Goal: Task Accomplishment & Management: Manage account settings

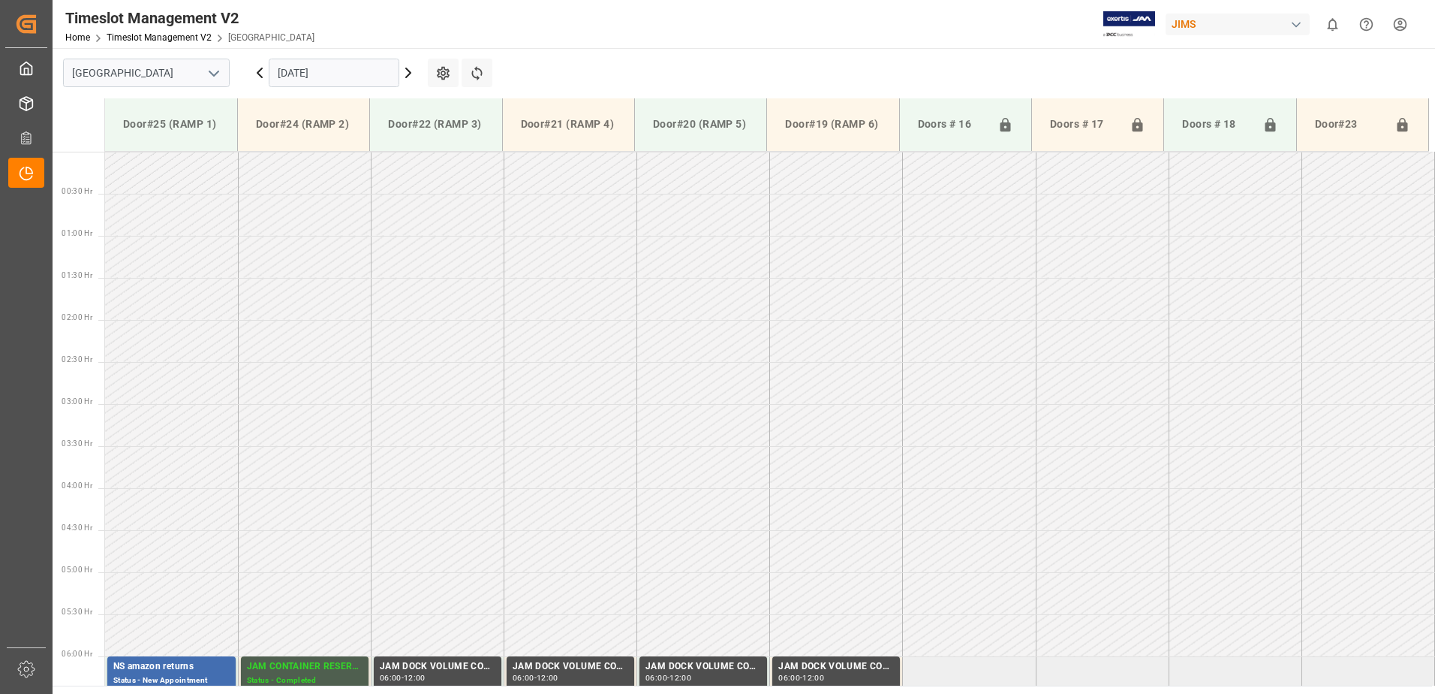
scroll to position [664, 0]
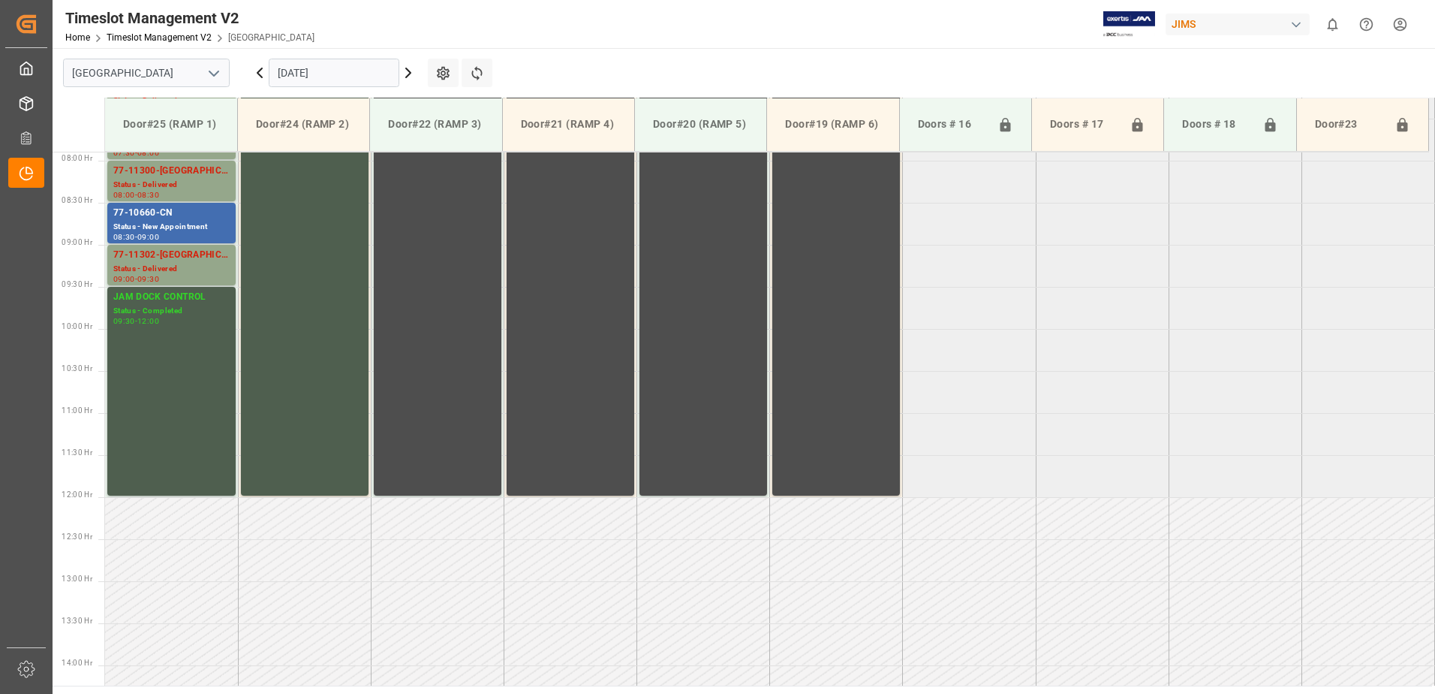
click at [261, 70] on icon at bounding box center [259, 72] width 5 height 9
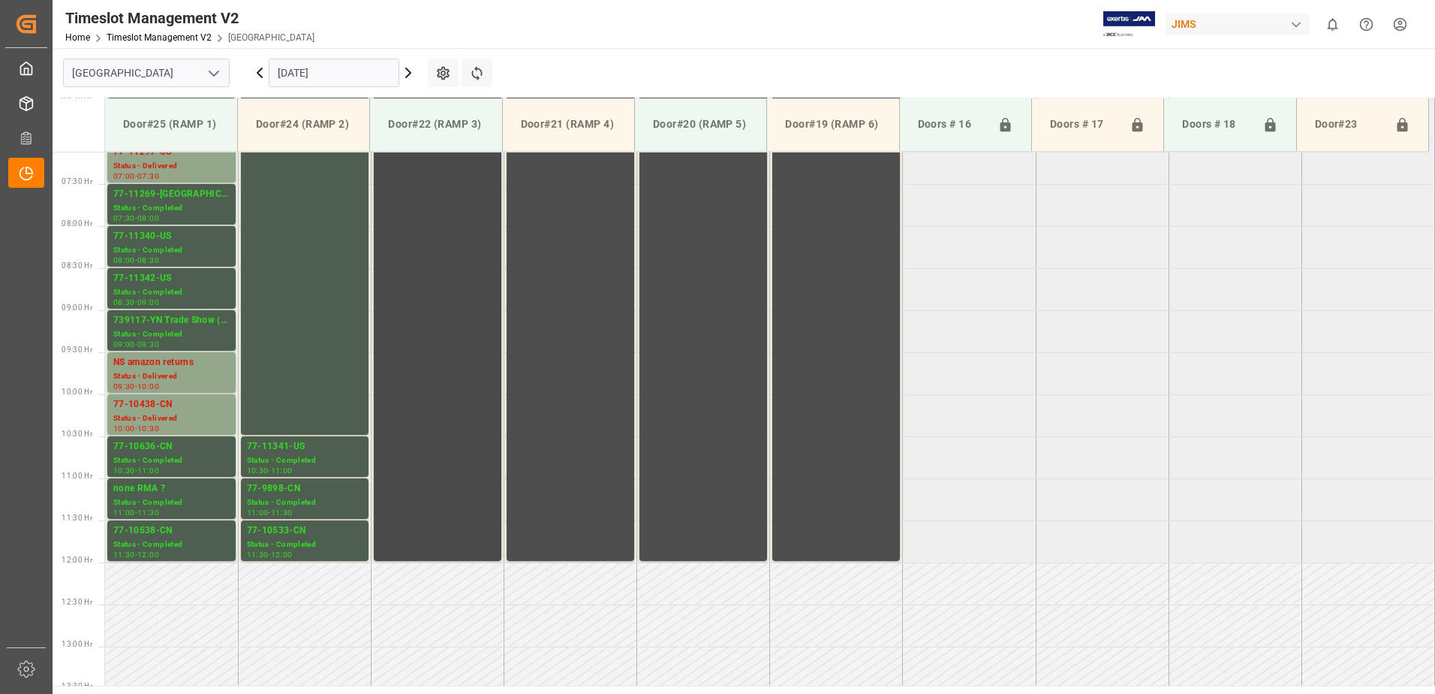
scroll to position [597, 0]
click at [153, 416] on div "Status - Delivered" at bounding box center [171, 419] width 116 height 13
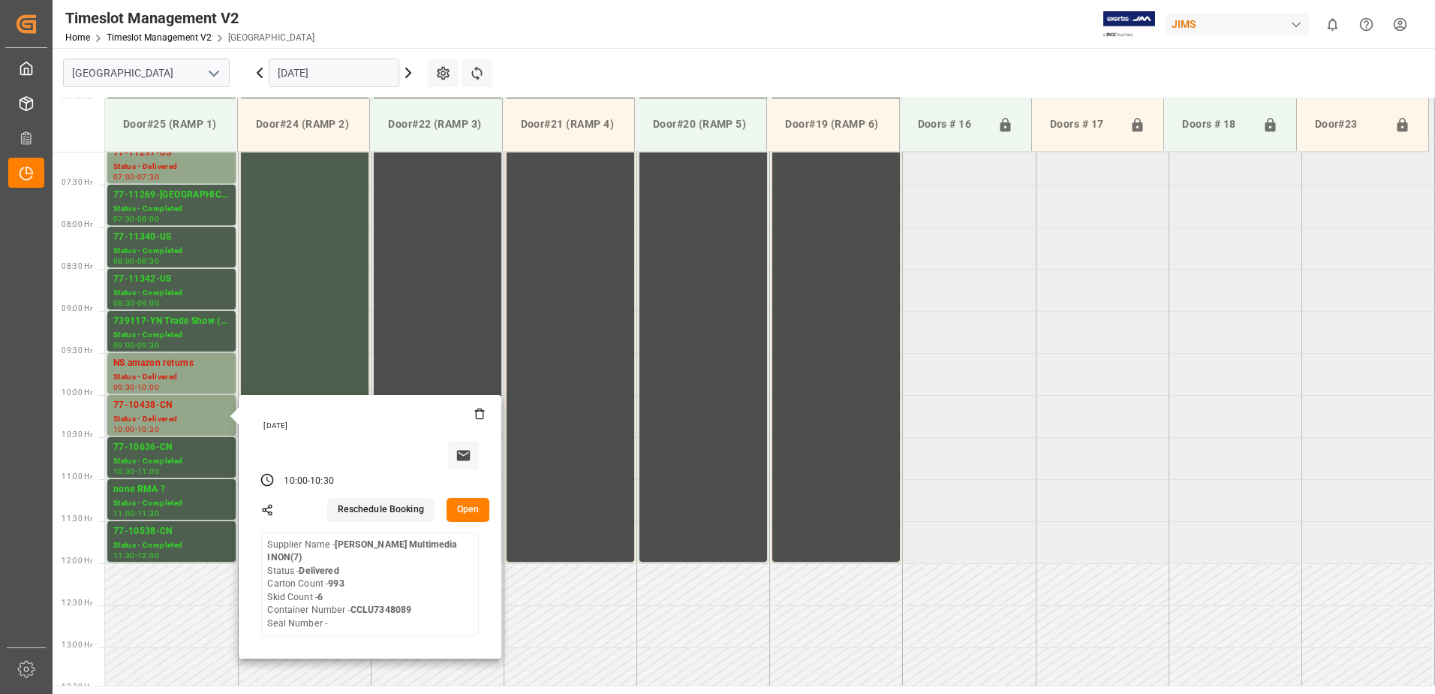
click at [471, 510] on button "Open" at bounding box center [469, 510] width 44 height 24
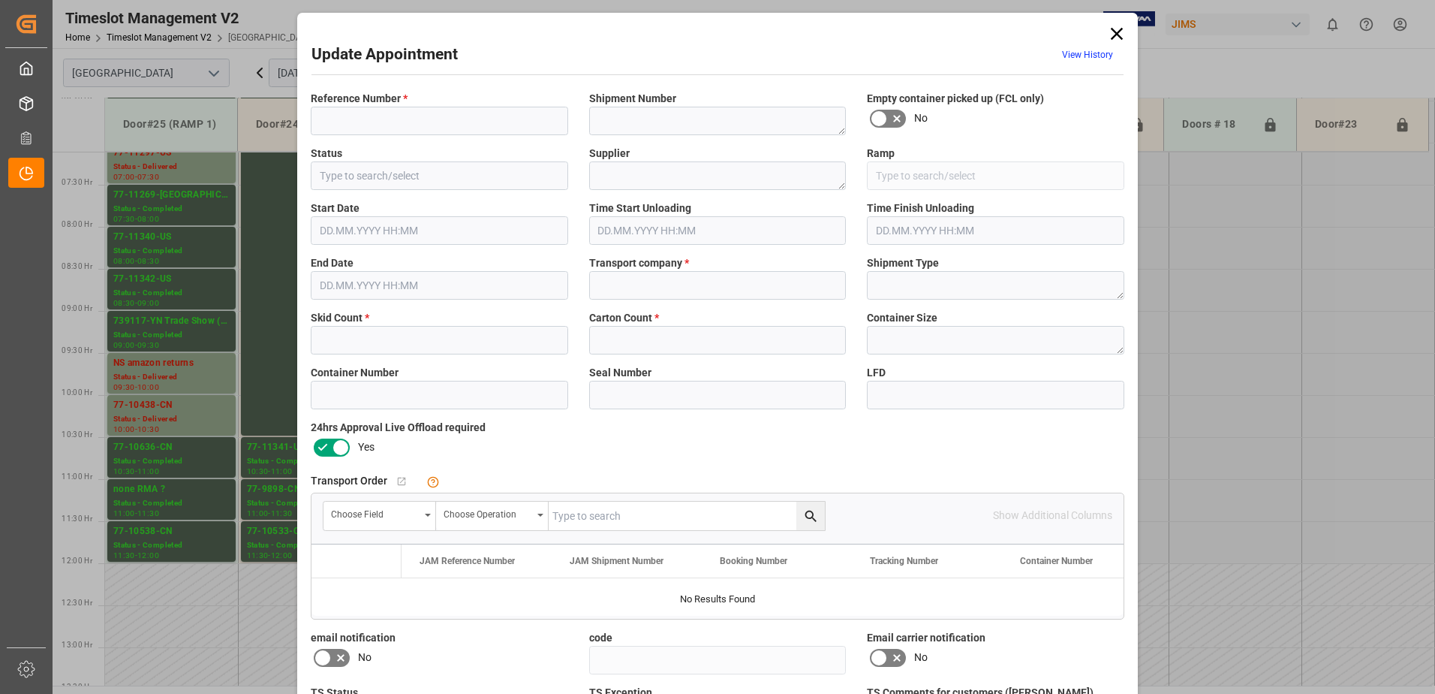
type input "77-10438-CN"
type textarea "73000"
type input "Delivered"
type textarea "[PERSON_NAME] Multimedia INON(7)"
type input "Door#25 (RAMP 1)"
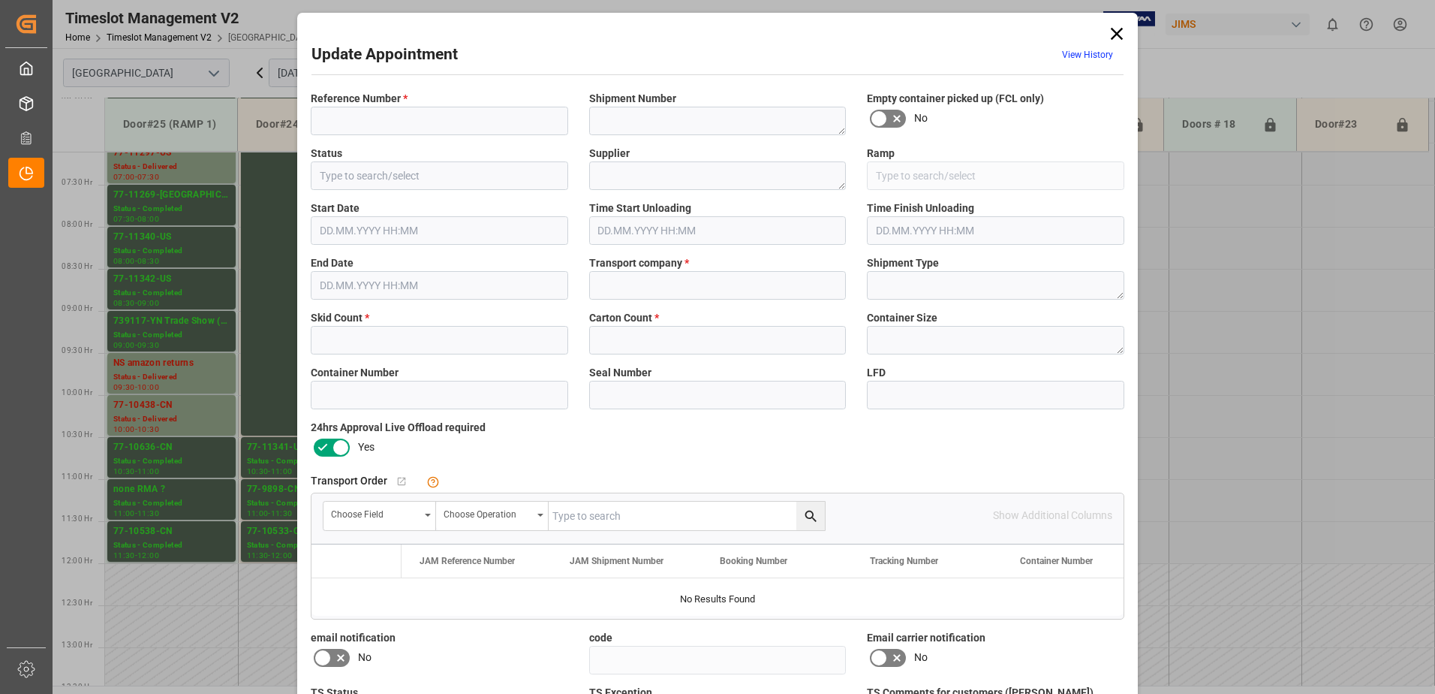
type input "SHULTRANS / SHULTERM"
type textarea "LCL"
type input "CCLU7348089"
type input "d76b38b3323c"
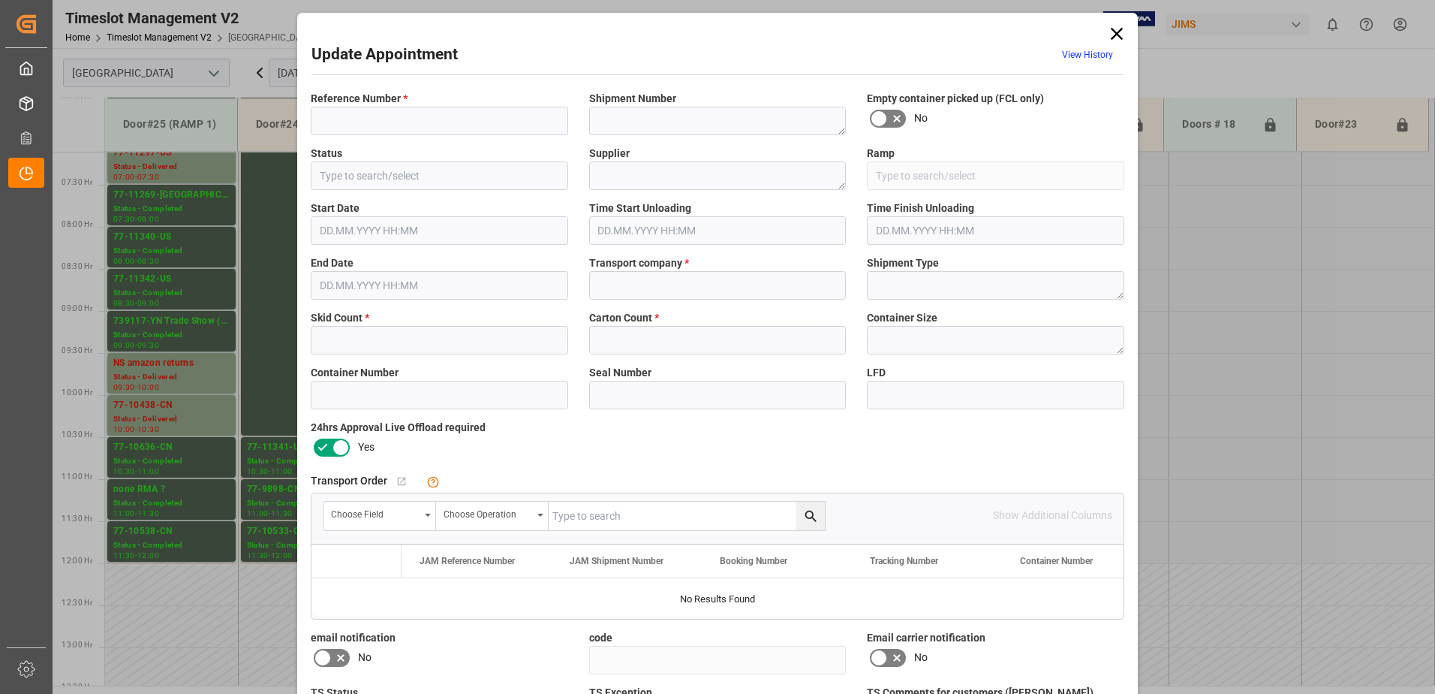
type textarea "Received Complete"
type textarea "No Exception"
type textarea "MULTIMEDIA HOLIDAY 2025"
type textarea "1"
type input "6"
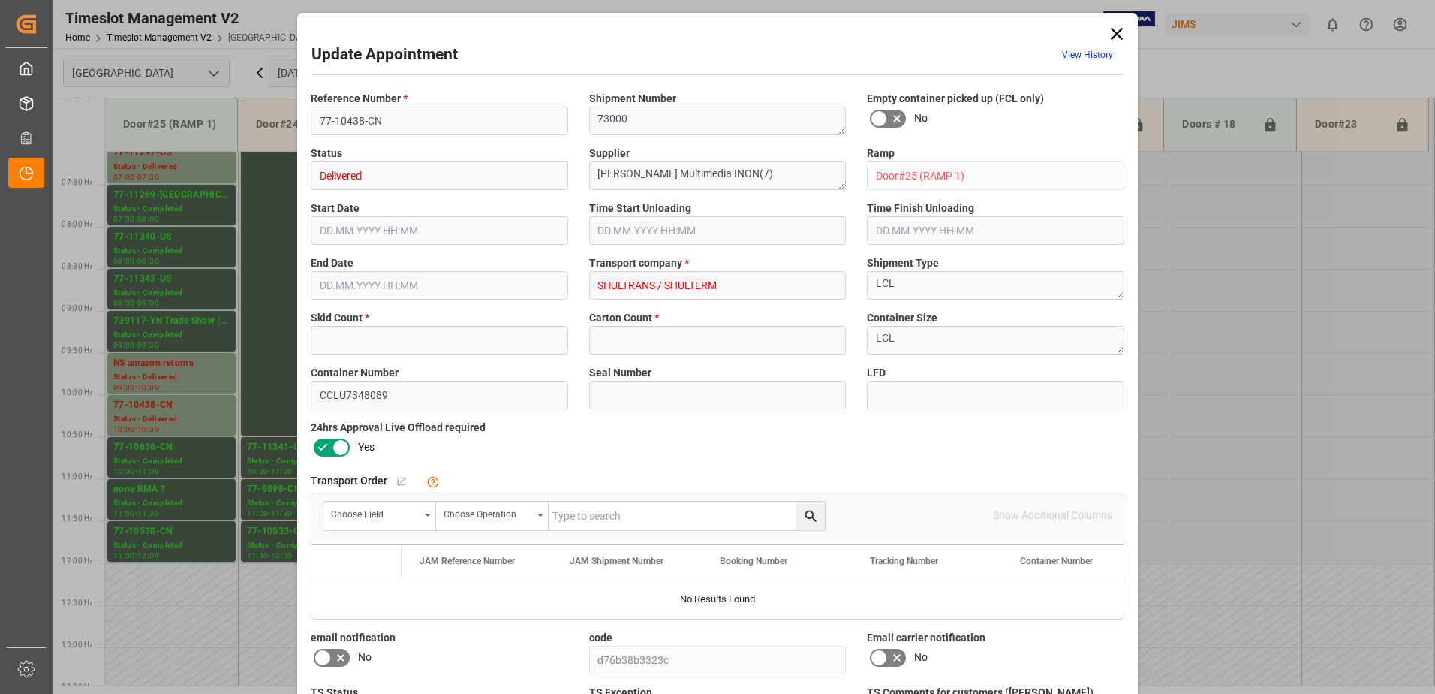
type input "993"
type input "[DATE] 10:00"
type input "[DATE] 11:00"
type input "[DATE] 10:30"
type input "[DATE] 14:18"
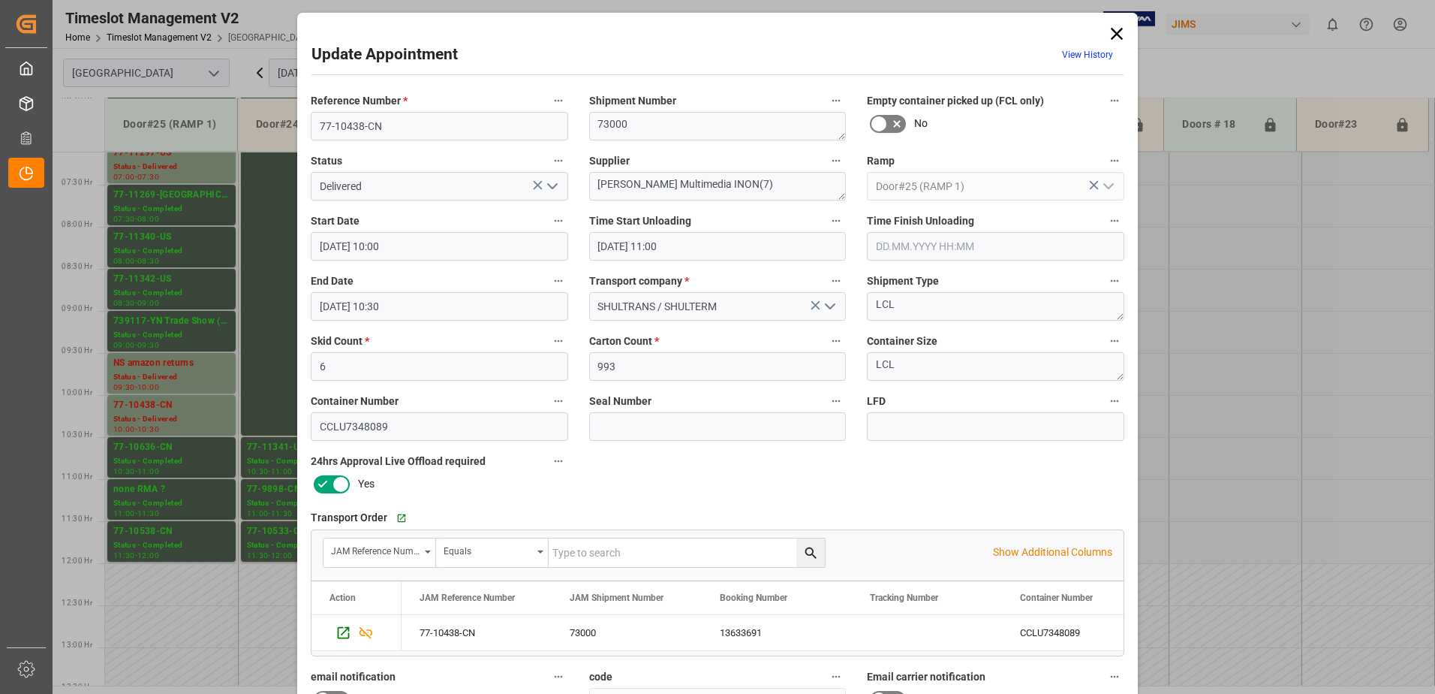
click at [549, 185] on icon "open menu" at bounding box center [552, 186] width 18 height 18
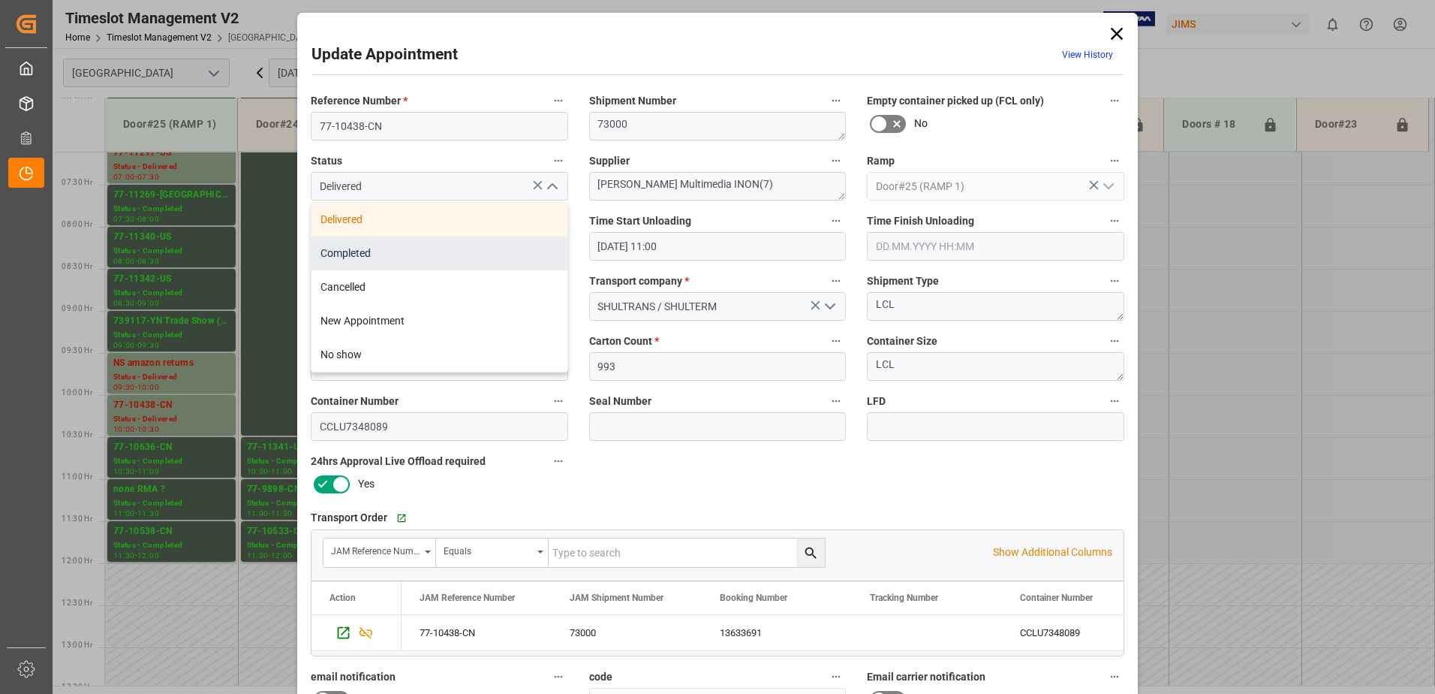
click at [441, 256] on div "Completed" at bounding box center [440, 253] width 256 height 34
type input "Completed"
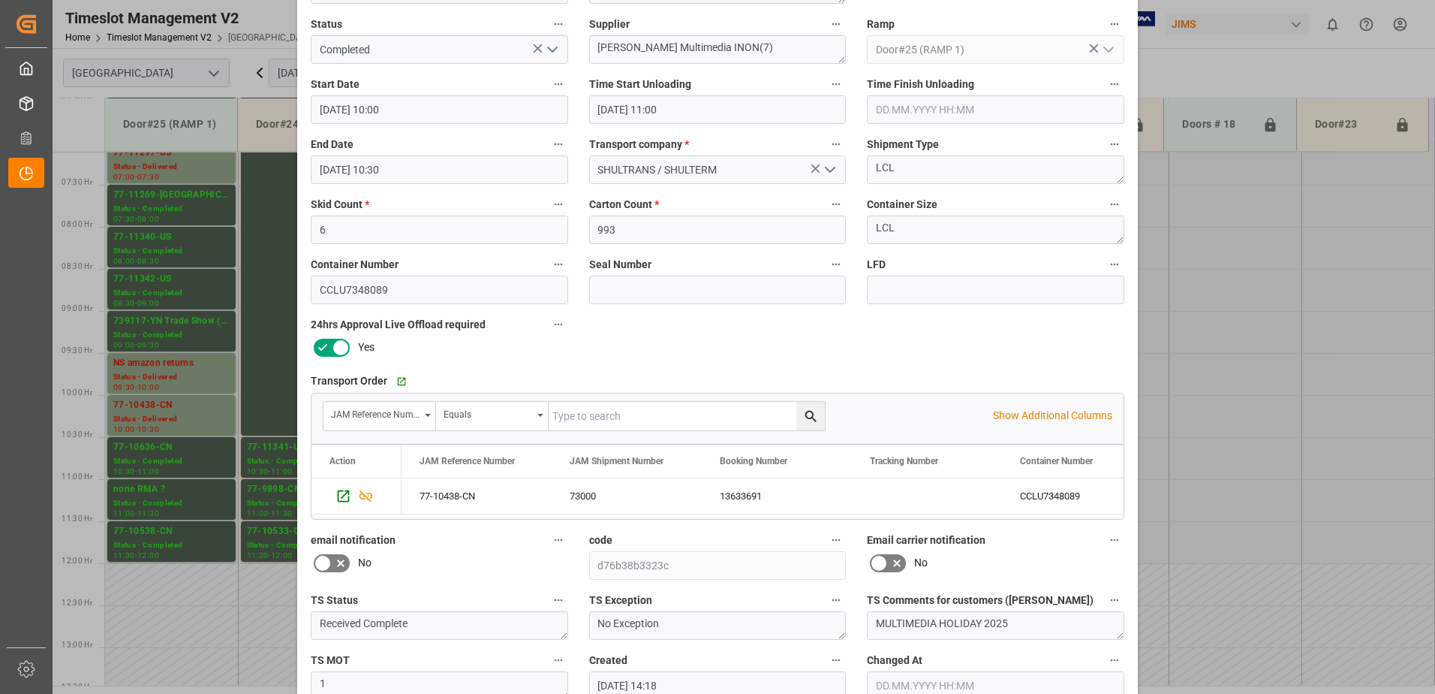
scroll to position [219, 0]
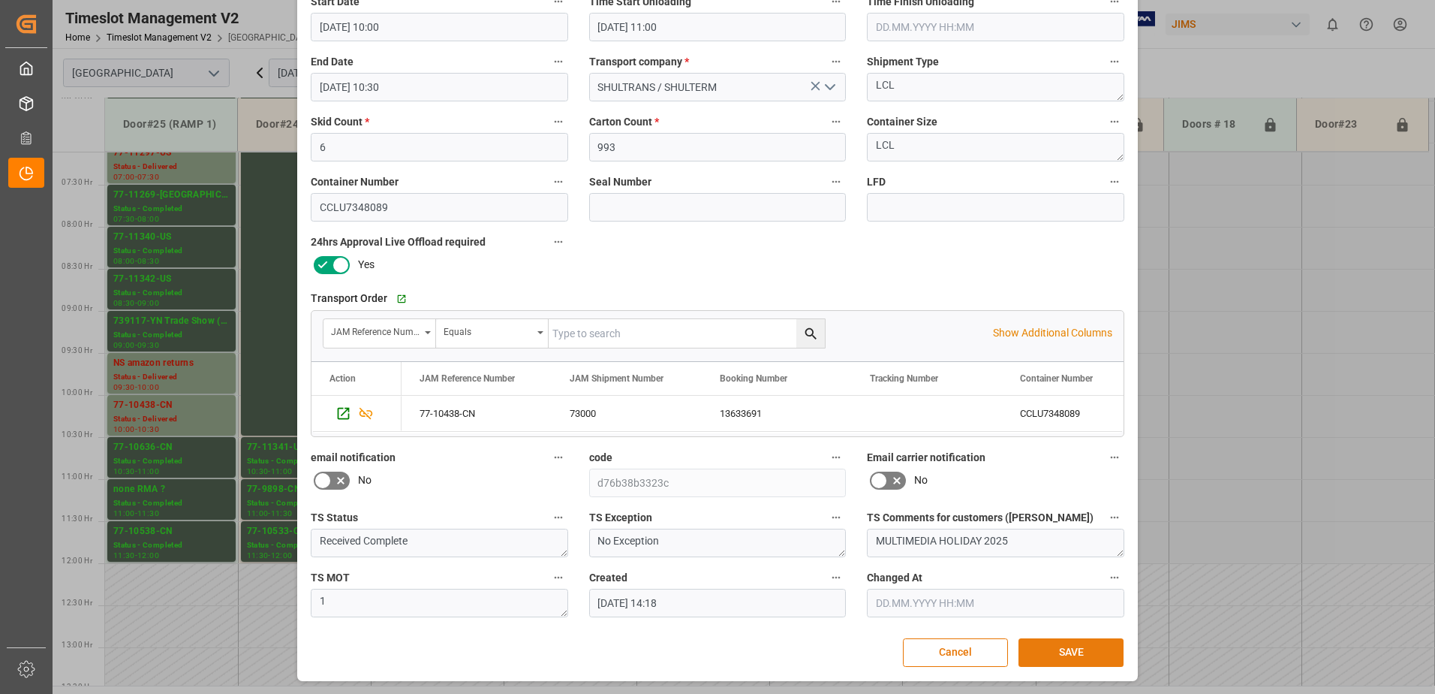
click at [1081, 650] on button "SAVE" at bounding box center [1071, 652] width 105 height 29
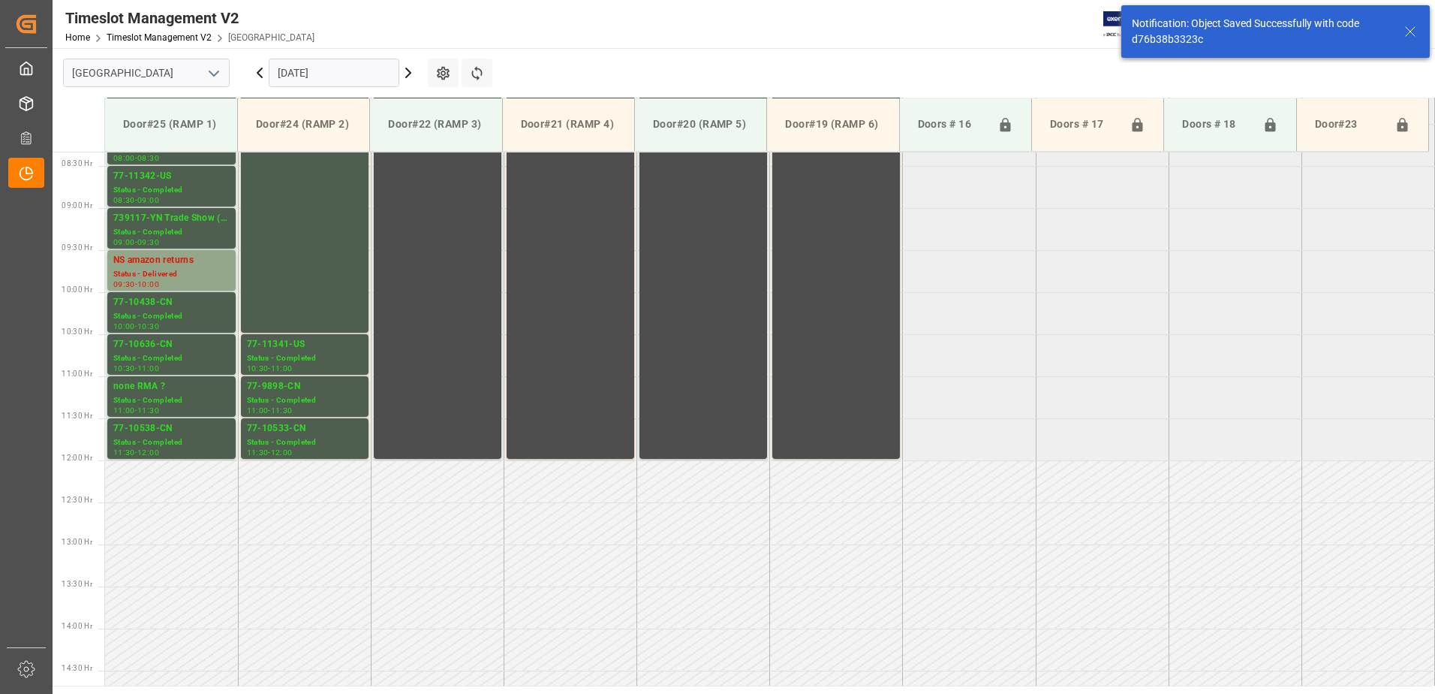
scroll to position [748, 0]
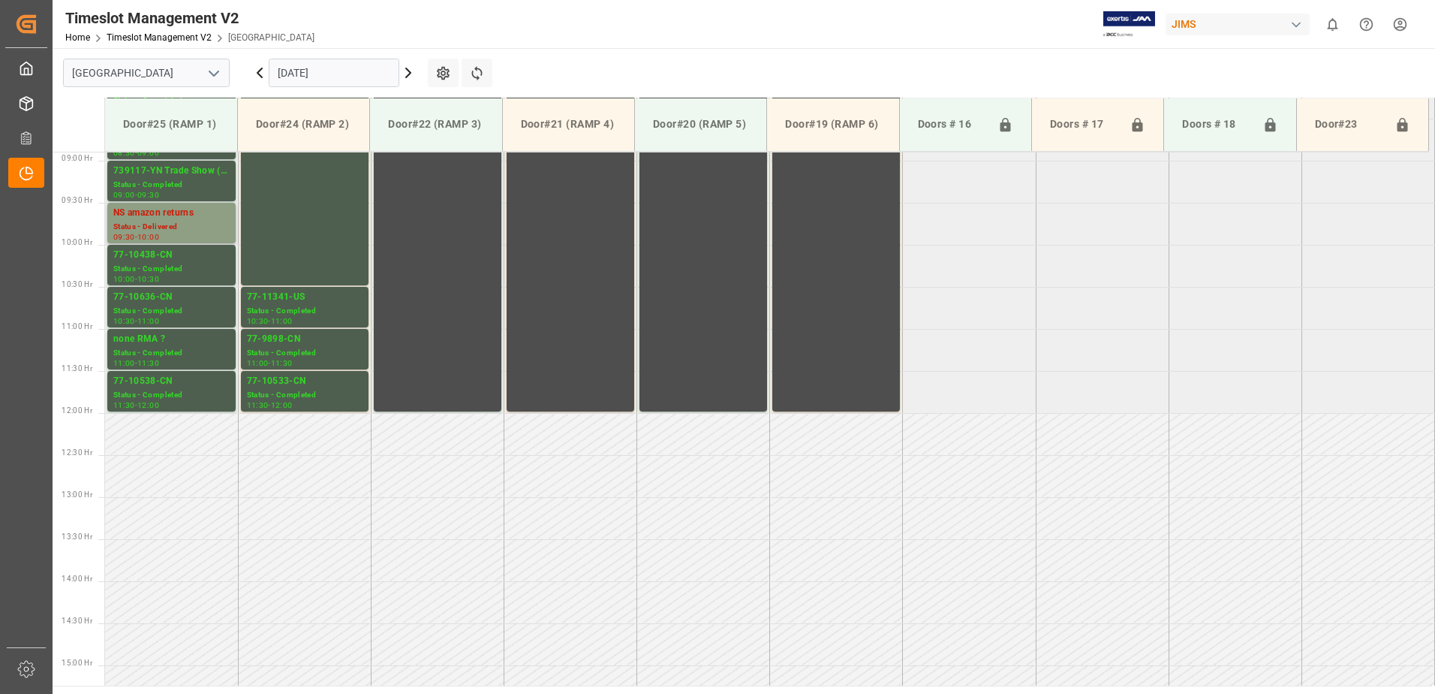
click at [156, 217] on div "NS amazon returns" at bounding box center [171, 213] width 116 height 15
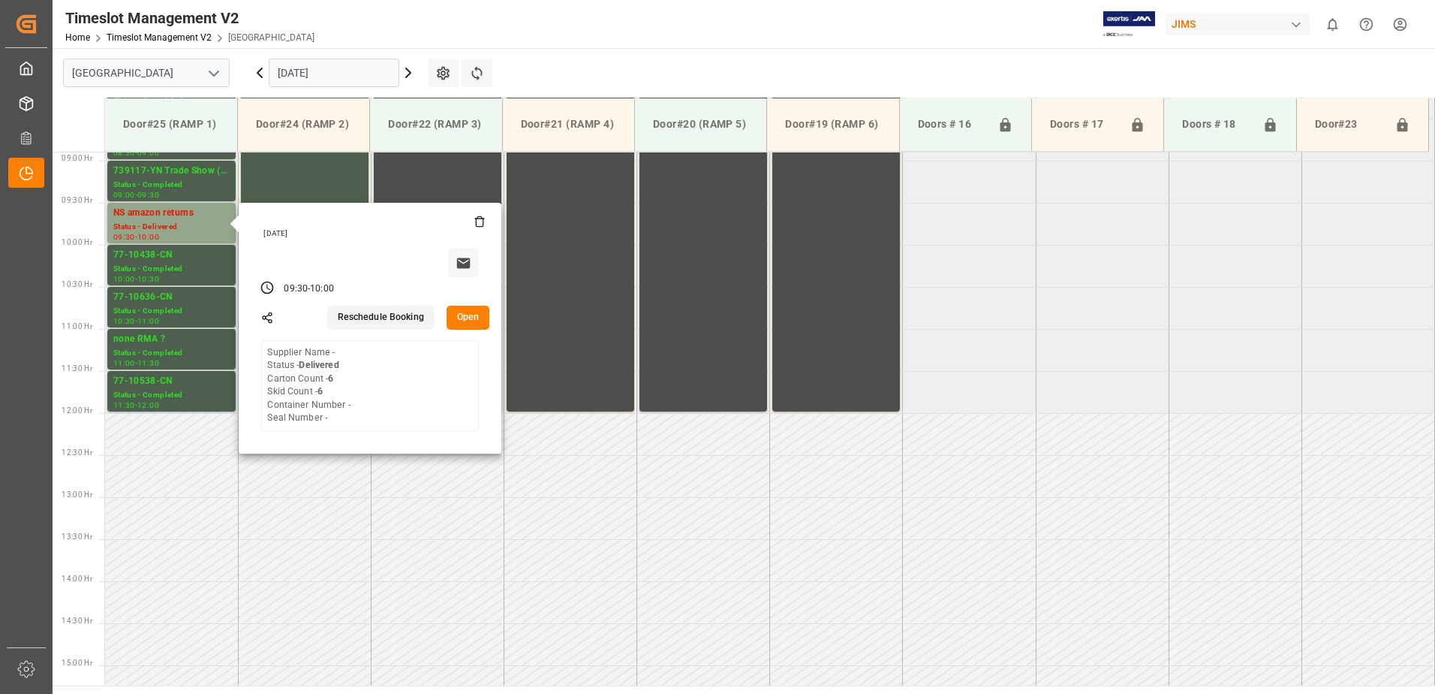
click at [465, 315] on button "Open" at bounding box center [469, 317] width 44 height 24
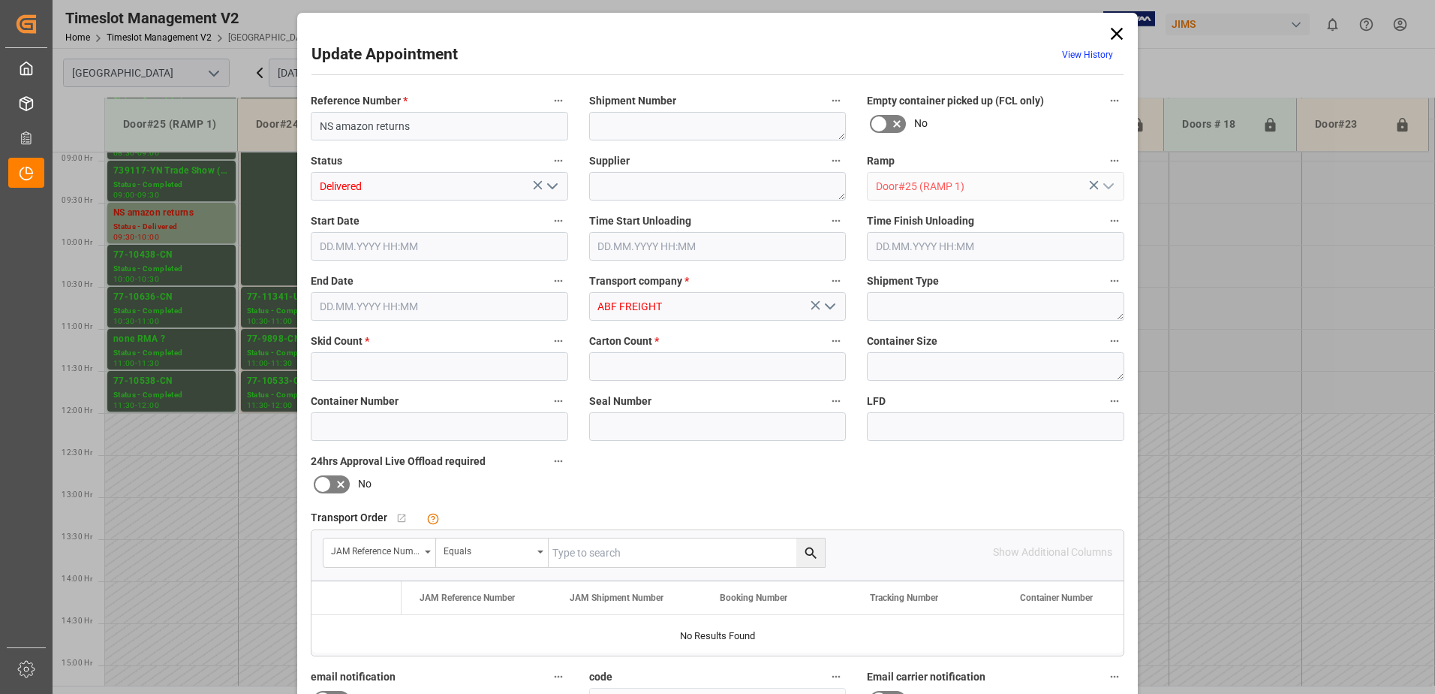
type input "6"
type input "[DATE] 09:30"
type input "[DATE] 10:45"
type input "[DATE] 10:00"
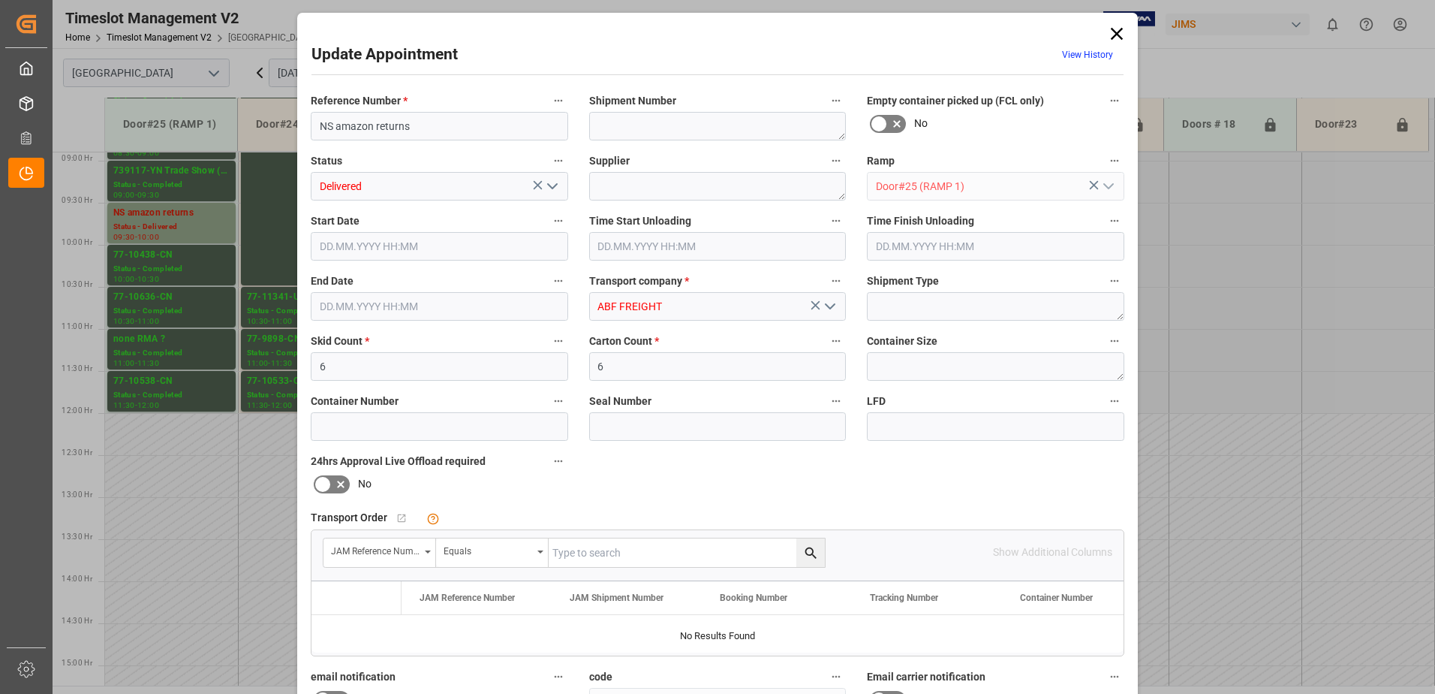
type input "[DATE] 13:16"
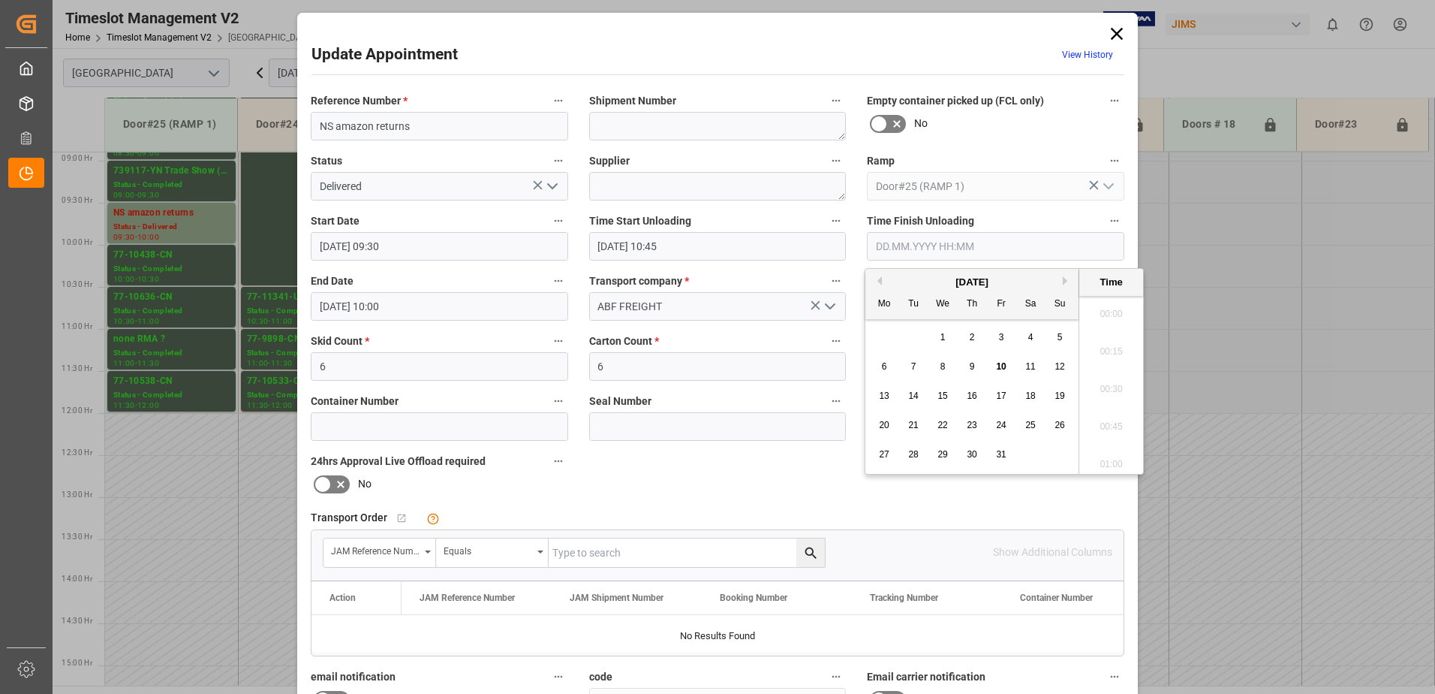
click at [903, 245] on input "text" at bounding box center [995, 246] width 257 height 29
drag, startPoint x: 971, startPoint y: 366, endPoint x: 996, endPoint y: 387, distance: 33.1
click at [971, 367] on span "9" at bounding box center [972, 366] width 5 height 11
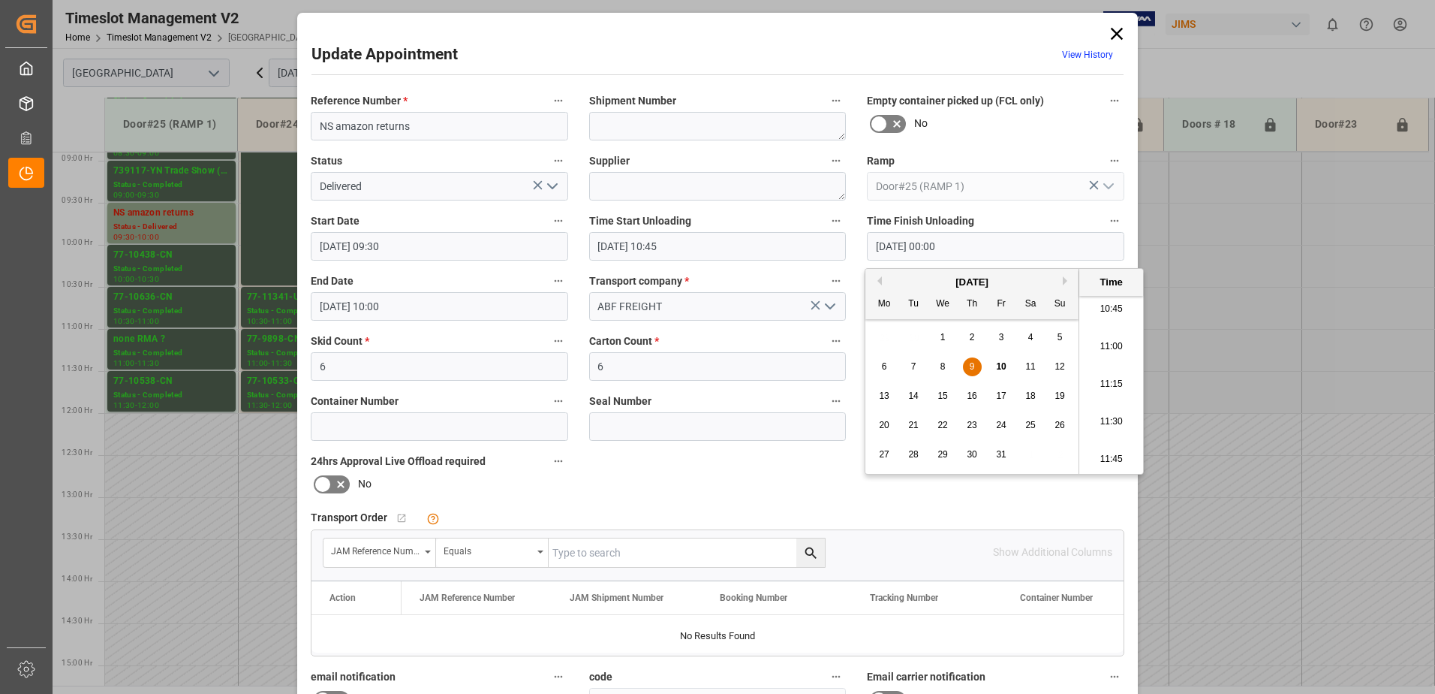
click at [1100, 381] on li "11:15" at bounding box center [1111, 385] width 64 height 38
type input "[DATE] 11:15"
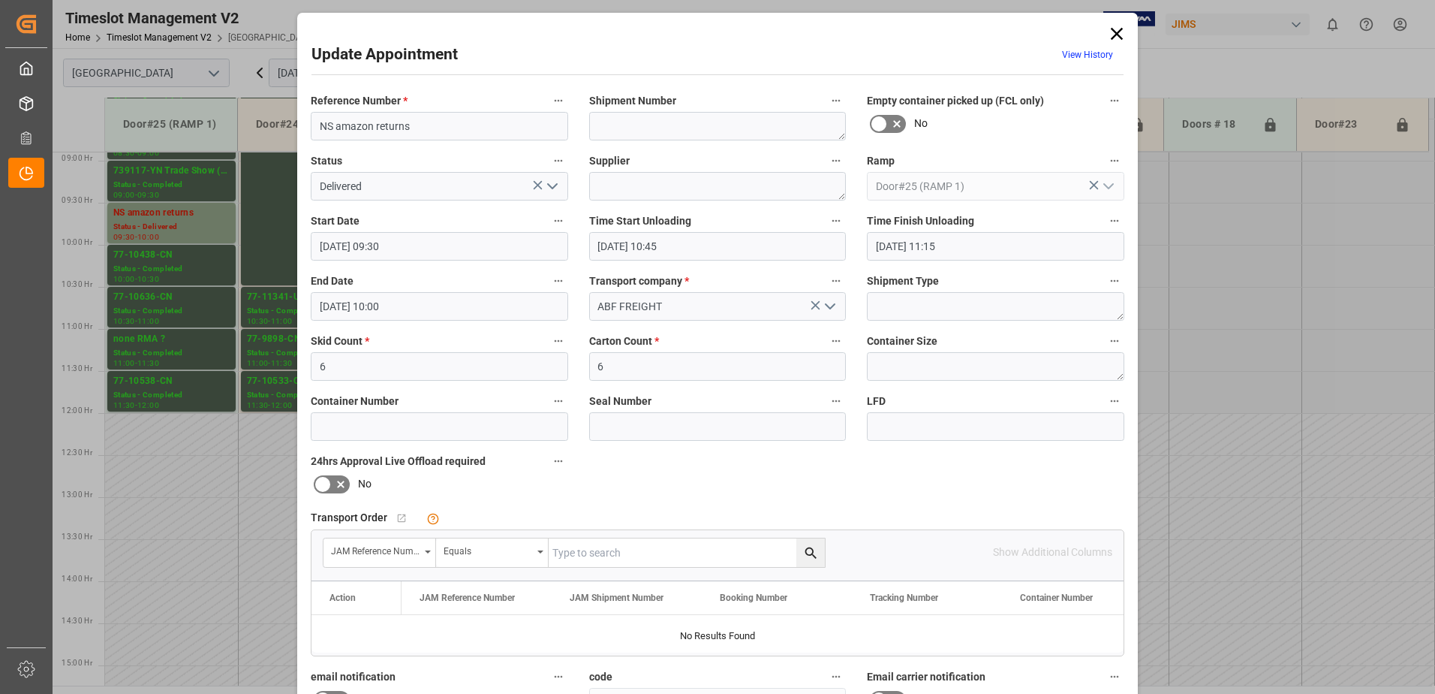
click at [552, 184] on icon "open menu" at bounding box center [552, 186] width 18 height 18
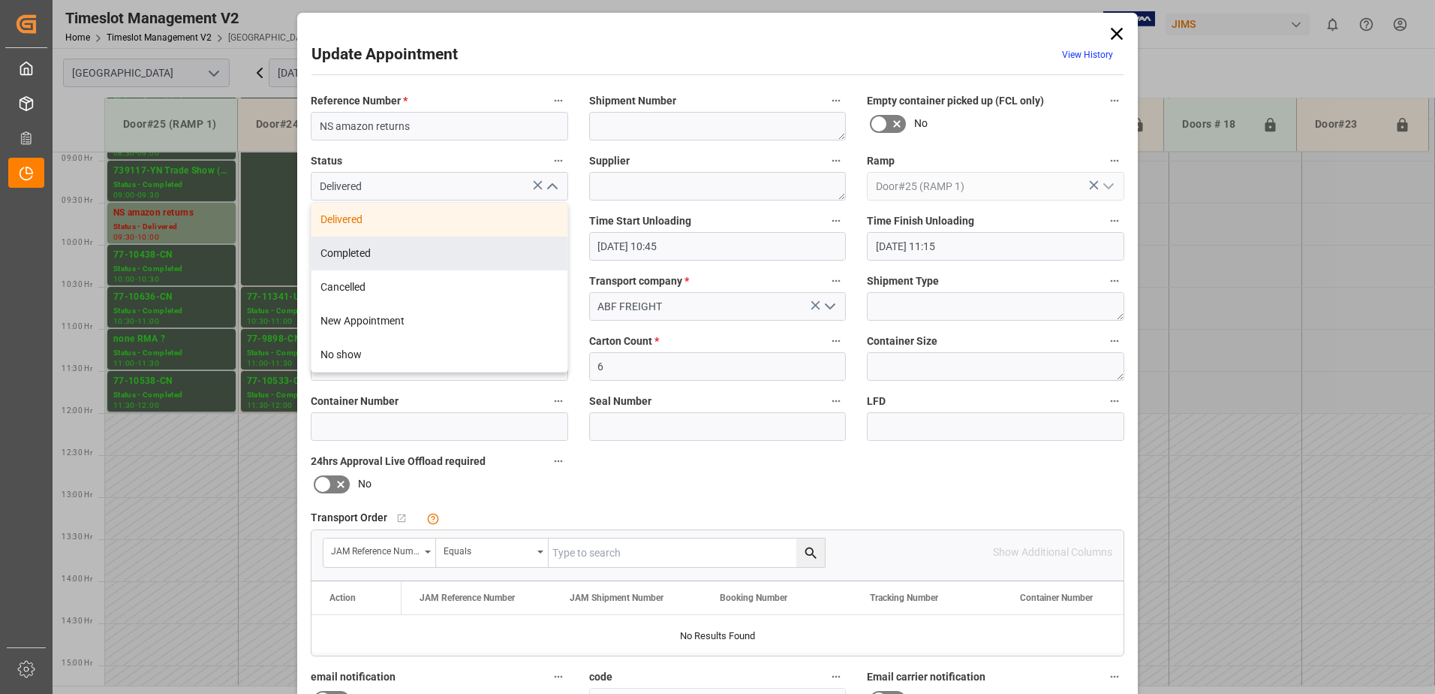
click at [474, 246] on div "Completed" at bounding box center [440, 253] width 256 height 34
type input "Completed"
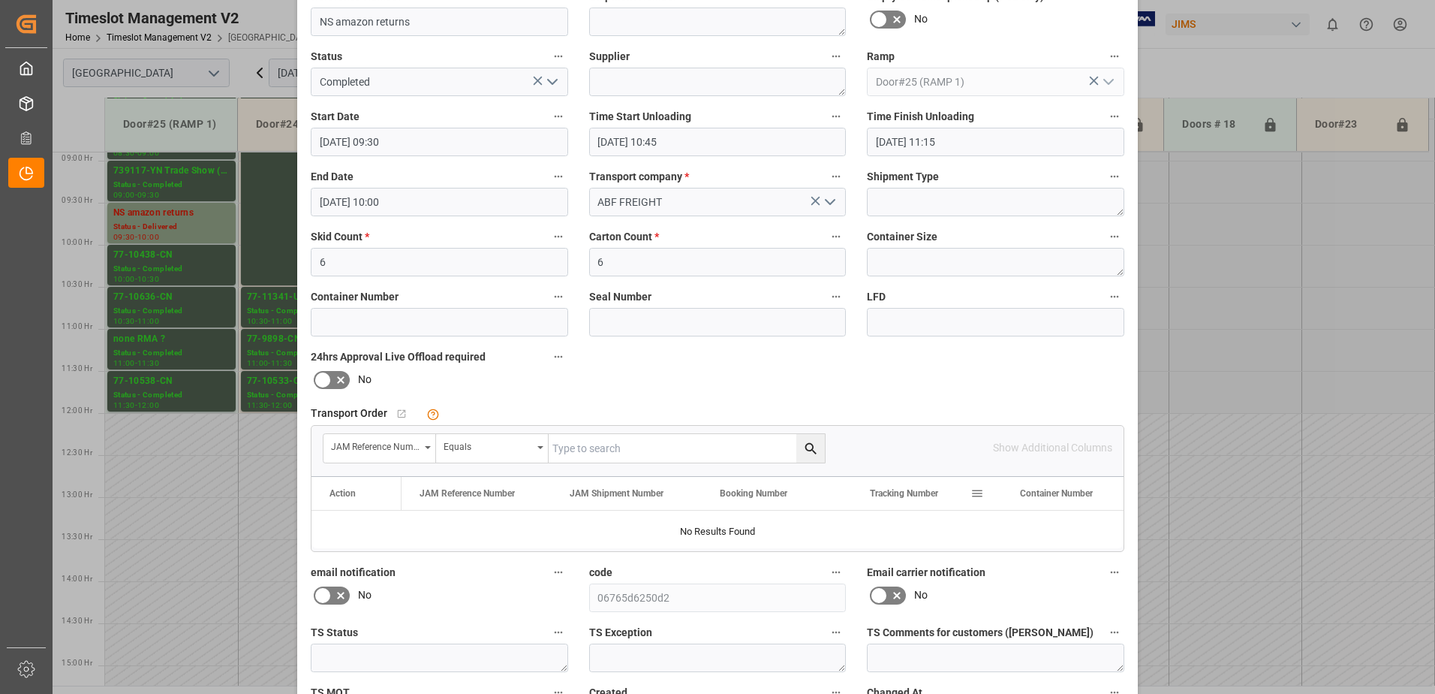
scroll to position [219, 0]
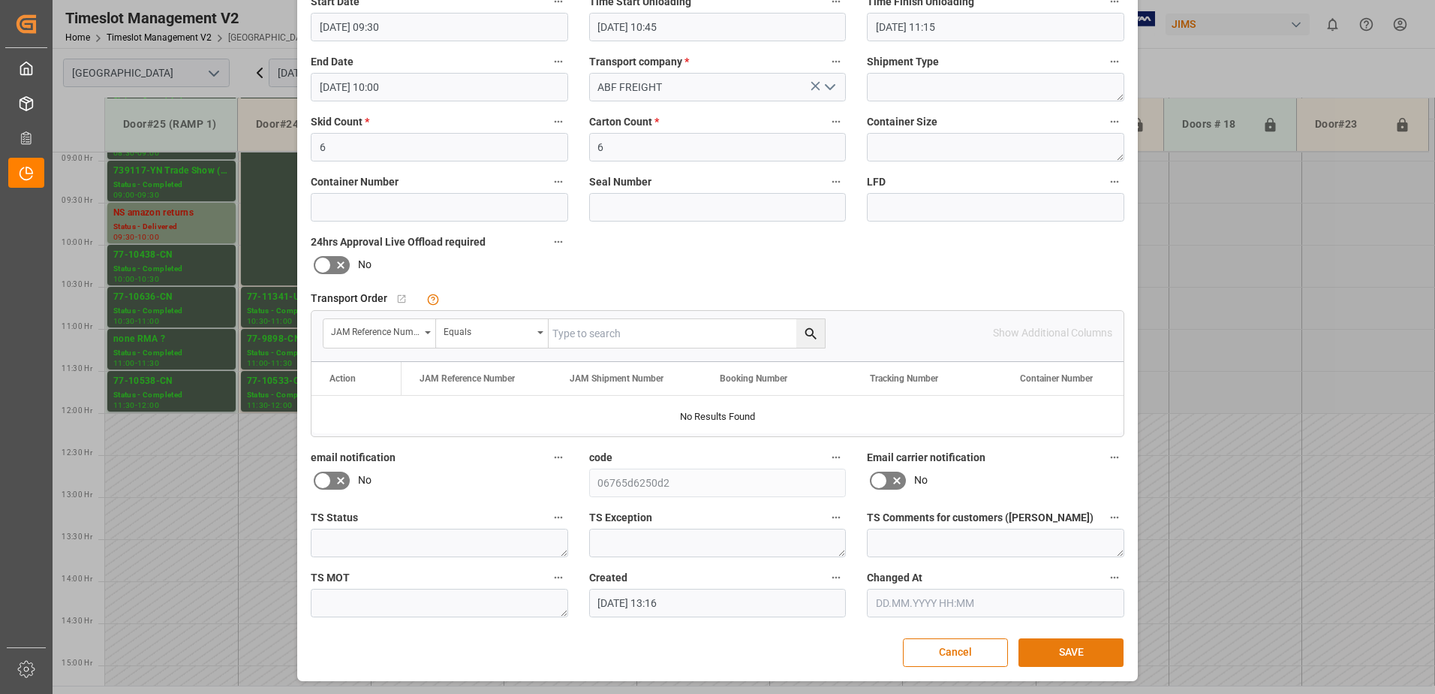
click at [1061, 653] on button "SAVE" at bounding box center [1071, 652] width 105 height 29
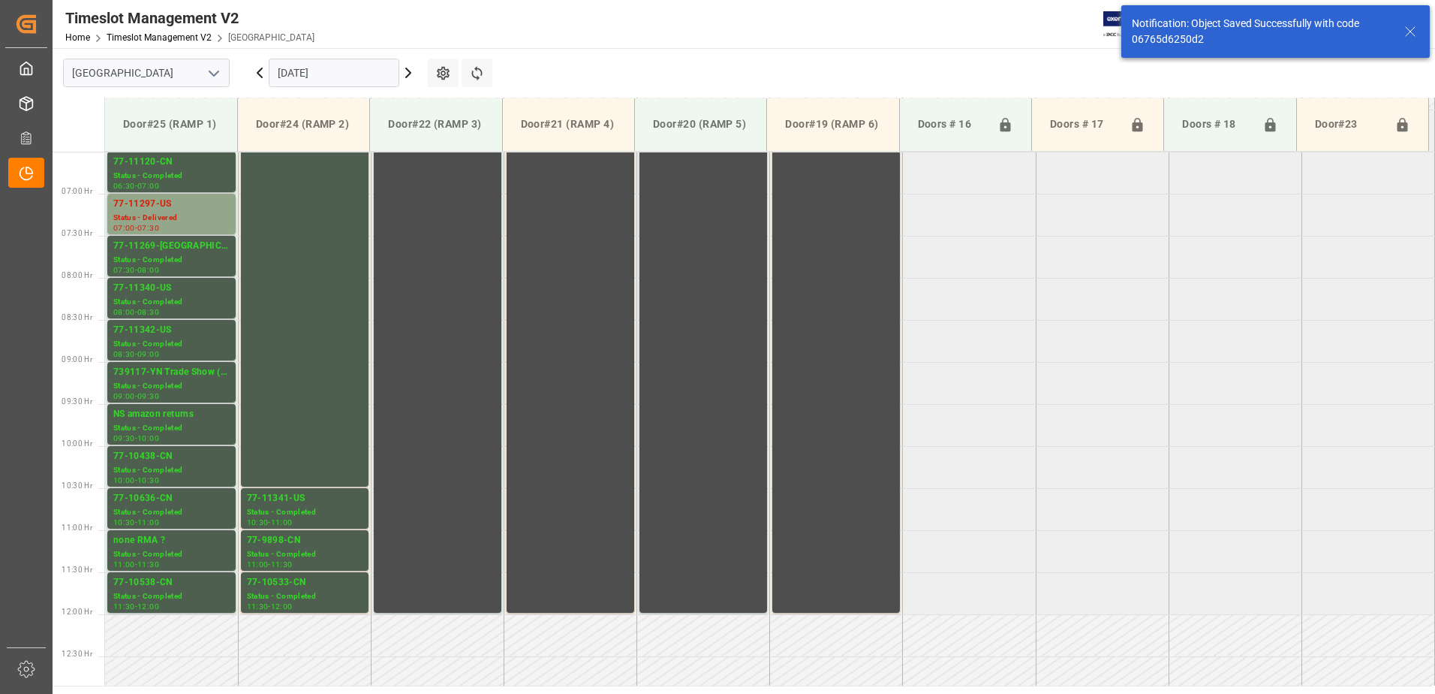
scroll to position [385, 0]
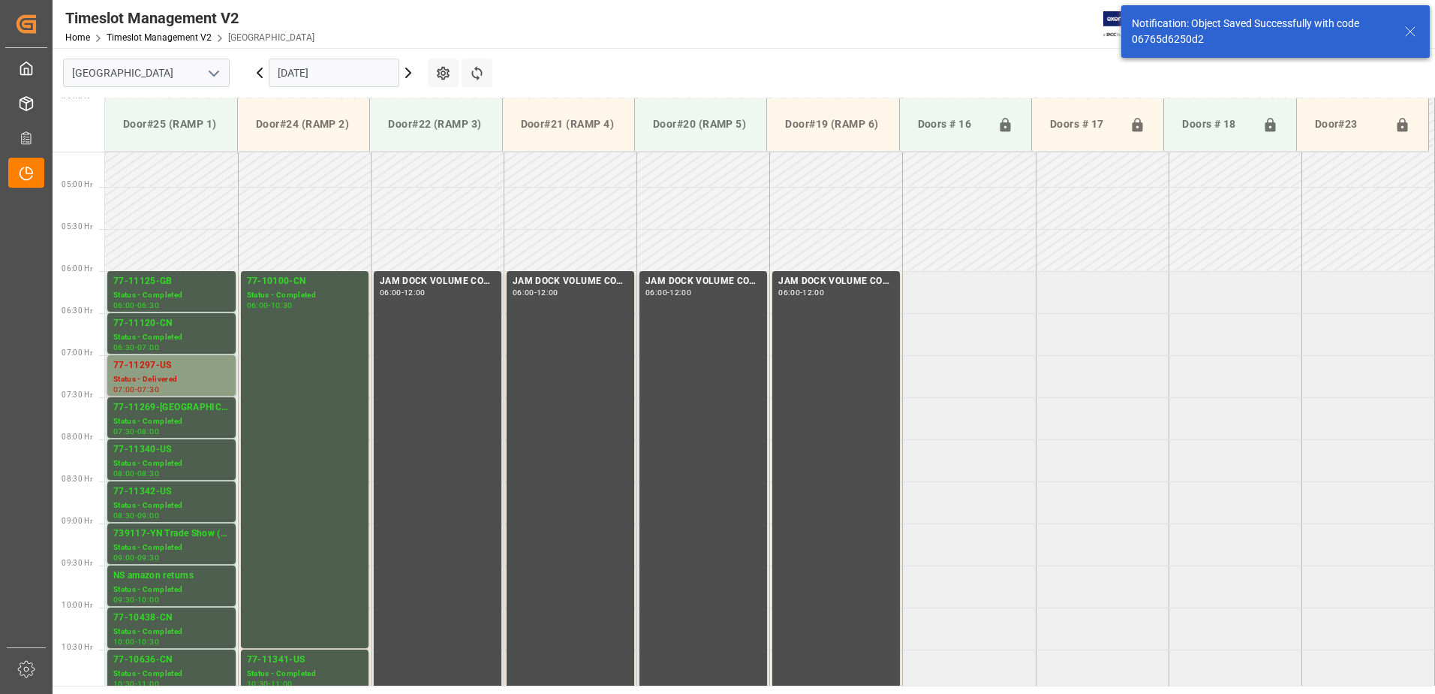
click at [165, 363] on div "77-11297-US" at bounding box center [171, 365] width 116 height 15
